Goal: Task Accomplishment & Management: Manage account settings

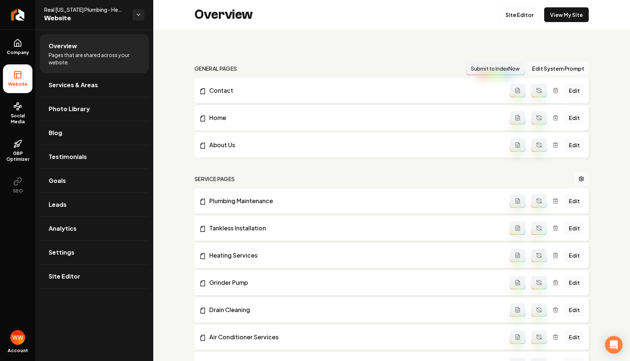
click at [76, 201] on link "Leads" at bounding box center [94, 205] width 109 height 24
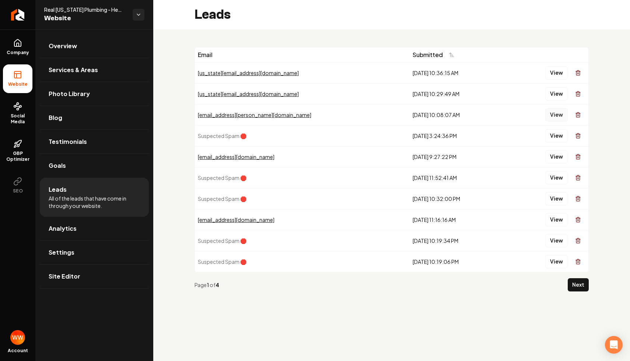
click at [552, 112] on button "View" at bounding box center [556, 114] width 22 height 13
click at [558, 136] on button "View" at bounding box center [556, 135] width 22 height 13
click at [579, 135] on icon "Main content area" at bounding box center [578, 136] width 6 height 6
click at [551, 134] on button "View" at bounding box center [556, 135] width 22 height 13
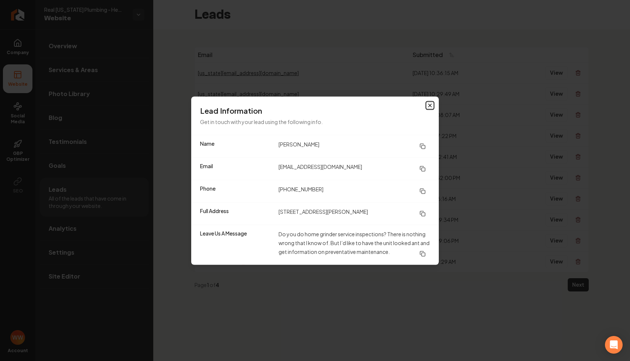
click at [429, 103] on icon "button" at bounding box center [430, 105] width 6 height 6
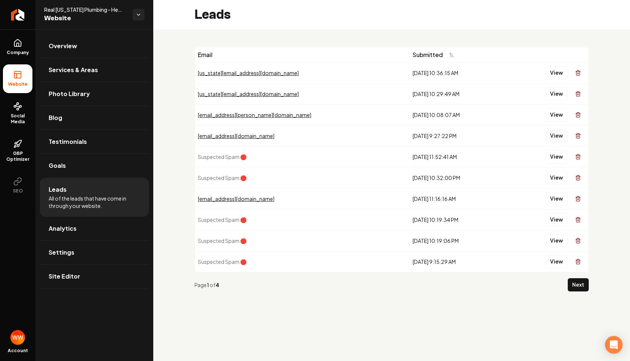
click at [549, 131] on button "View" at bounding box center [556, 135] width 22 height 13
click at [545, 92] on button "View" at bounding box center [556, 93] width 22 height 13
click at [552, 70] on button "View" at bounding box center [556, 72] width 22 height 13
drag, startPoint x: 440, startPoint y: 95, endPoint x: 428, endPoint y: 68, distance: 29.7
click at [428, 68] on tbody "virginia@rebolthq.com 8/26/2025, 10:36:15 AM View virginia@rebolthq.com 8/26/20…" at bounding box center [391, 167] width 393 height 210
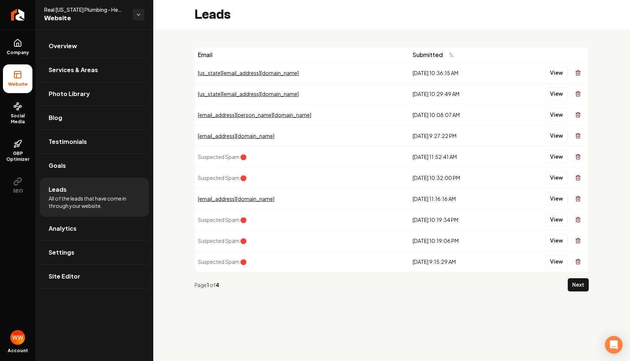
click at [457, 73] on div "8/26/2025, 10:36:15 AM" at bounding box center [458, 72] width 90 height 7
click at [75, 43] on span "Overview" at bounding box center [63, 46] width 28 height 9
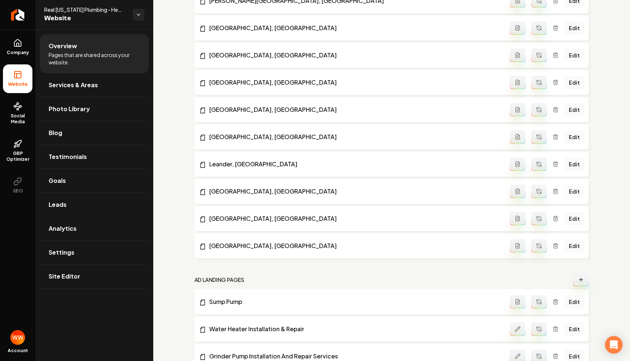
scroll to position [469, 0]
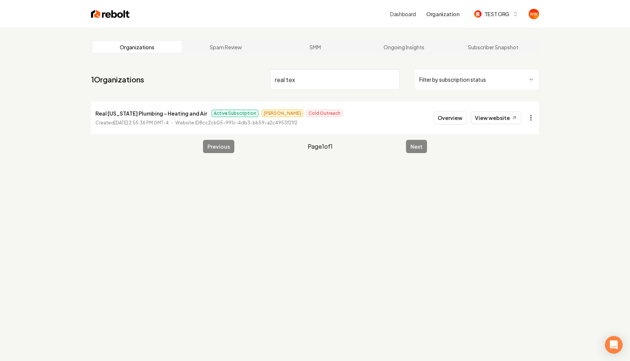
click at [534, 119] on html "Dashboard Organization TEST ORG Organizations Spam Review SMM Ongoing Insights …" at bounding box center [315, 180] width 630 height 361
click at [510, 136] on div "Organization Info" at bounding box center [512, 135] width 47 height 12
click at [528, 119] on html "Dashboard Organization TEST ORG Organizations Spam Review SMM Ongoing Insights …" at bounding box center [315, 180] width 630 height 361
click at [498, 171] on link "View in Clerk" at bounding box center [512, 170] width 47 height 12
click at [581, 39] on div "Organizations Spam Review SMM Ongoing Insights Subscriber Snapshot 1 Organizati…" at bounding box center [315, 208] width 630 height 361
